Goal: Task Accomplishment & Management: Use online tool/utility

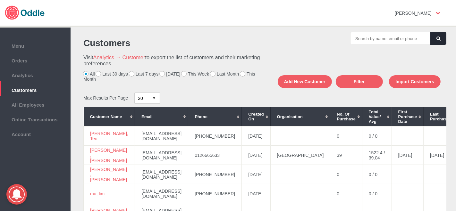
click at [164, 75] on label "[DATE]" at bounding box center [170, 73] width 21 height 5
click at [0, 0] on input "[DATE]" at bounding box center [0, 0] width 0 height 0
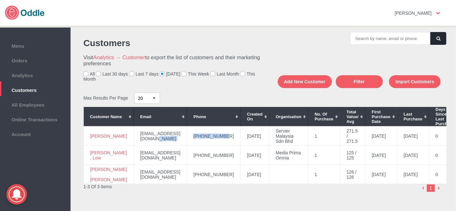
drag, startPoint x: 221, startPoint y: 135, endPoint x: 180, endPoint y: 132, distance: 41.8
click at [180, 132] on tr "Angeline, Tan angeltpy1976@gmail.com +60123728503 2025-08-11 Servier Malaysia S…" at bounding box center [312, 136] width 456 height 19
copy tr "+60123728503"
drag, startPoint x: 100, startPoint y: 139, endPoint x: 90, endPoint y: 135, distance: 10.6
click at [90, 135] on td "Angeline, Tan" at bounding box center [109, 136] width 50 height 19
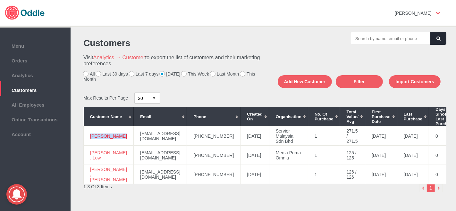
copy link "Angeline, Tan"
drag, startPoint x: 220, startPoint y: 156, endPoint x: 184, endPoint y: 161, distance: 36.2
click at [187, 161] on td "+60172007409" at bounding box center [214, 155] width 54 height 19
copy td "+60172007409"
drag, startPoint x: 101, startPoint y: 158, endPoint x: 87, endPoint y: 154, distance: 14.7
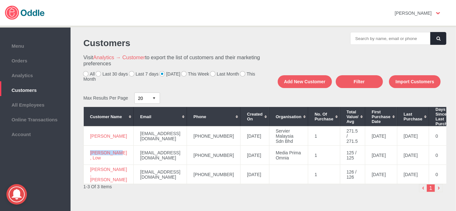
click at [87, 154] on td "Karen , Low" at bounding box center [109, 155] width 50 height 19
copy link "Karen , Low"
drag, startPoint x: 108, startPoint y: 177, endPoint x: 88, endPoint y: 173, distance: 19.9
click at [88, 173] on td "Ravi , Indukuri" at bounding box center [109, 174] width 50 height 19
copy link "Ravi , Indukuri"
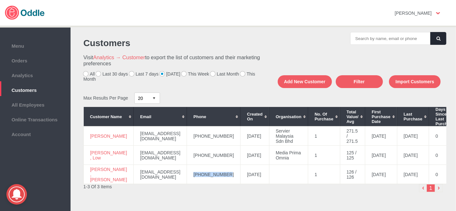
drag, startPoint x: 223, startPoint y: 175, endPoint x: 184, endPoint y: 182, distance: 39.8
click at [187, 184] on td "+601123154552" at bounding box center [214, 174] width 54 height 19
copy td "+601123154552"
click at [28, 60] on span "Orders" at bounding box center [35, 59] width 64 height 7
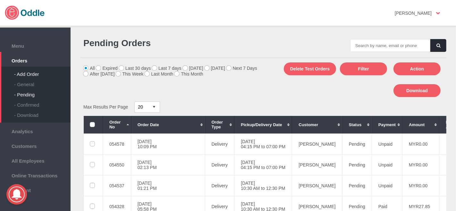
click at [30, 76] on div "- Add Order" at bounding box center [42, 72] width 56 height 10
